Goal: Transaction & Acquisition: Subscribe to service/newsletter

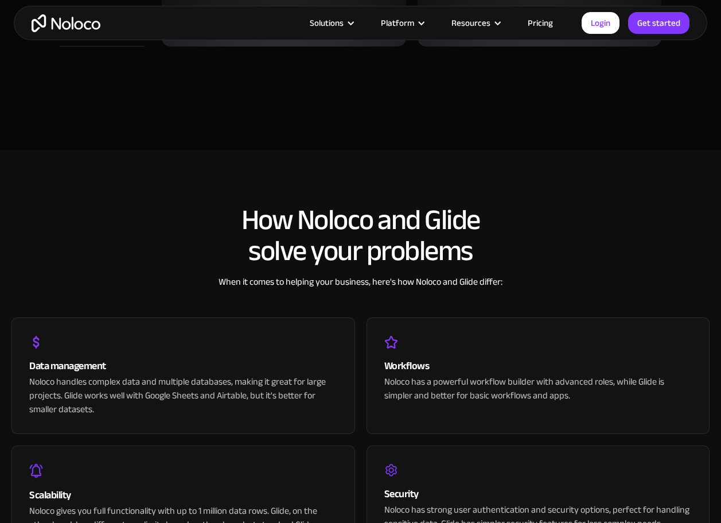
scroll to position [2238, 0]
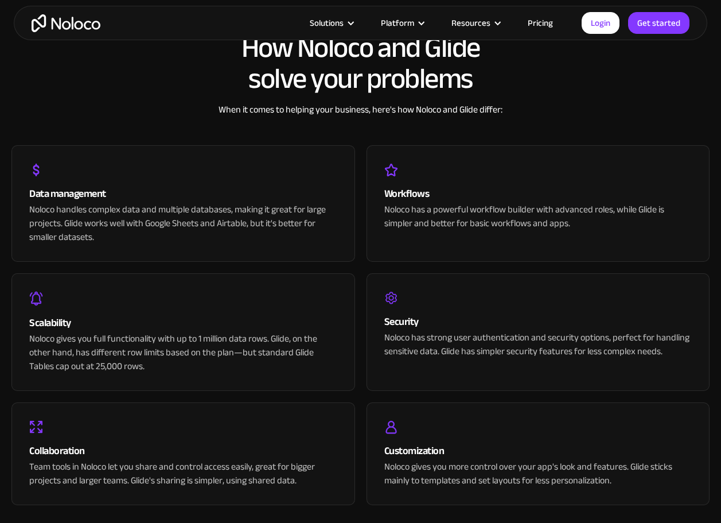
click at [537, 22] on link "Pricing" at bounding box center [541, 22] width 54 height 15
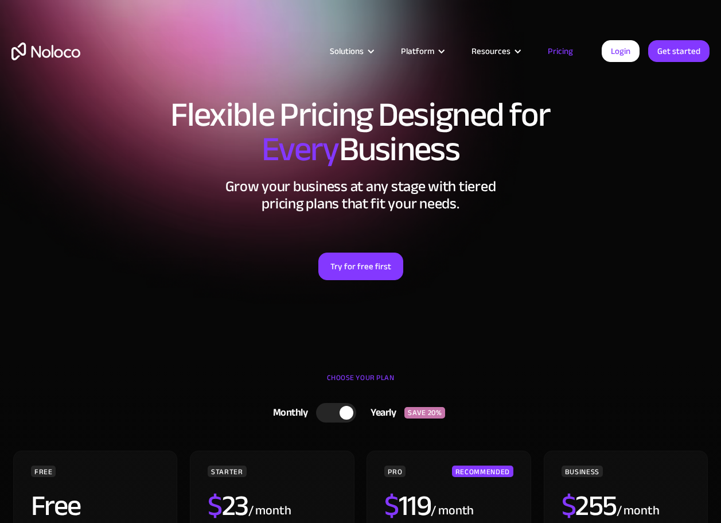
click at [546, 54] on link "Pricing" at bounding box center [561, 51] width 54 height 15
